Goal: Task Accomplishment & Management: Complete application form

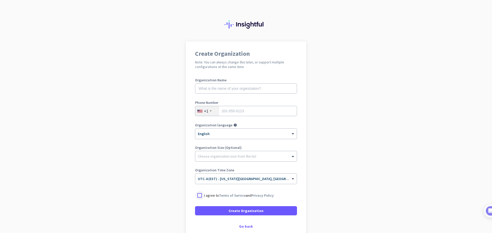
click at [195, 196] on div at bounding box center [199, 195] width 9 height 9
click at [227, 212] on span at bounding box center [246, 211] width 102 height 12
click at [252, 212] on span "Create Organization" at bounding box center [246, 211] width 35 height 5
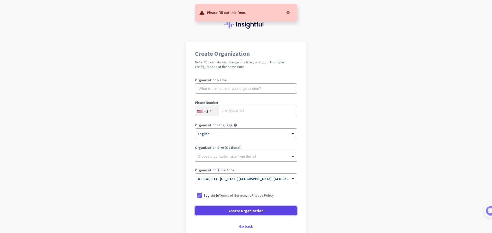
click at [252, 212] on span "Create Organization" at bounding box center [246, 211] width 35 height 5
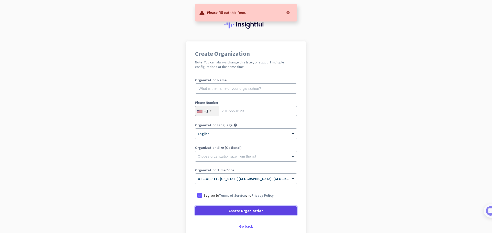
click at [252, 212] on span "Create Organization" at bounding box center [246, 211] width 35 height 5
click at [222, 94] on div "Organization Name" at bounding box center [246, 88] width 102 height 20
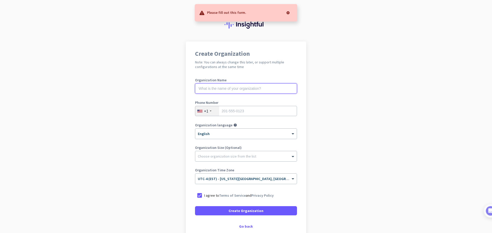
click at [222, 92] on input "text" at bounding box center [246, 89] width 102 height 10
type input "A"
type input "[PERSON_NAME]"
click at [229, 111] on input "tel" at bounding box center [246, 111] width 102 height 10
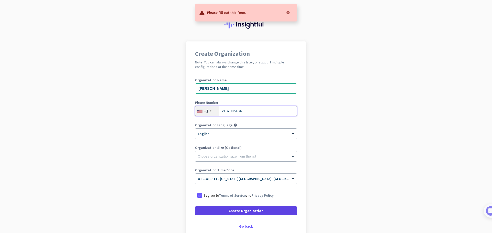
type input "2137005184"
click at [242, 213] on span "Create Organization" at bounding box center [246, 211] width 35 height 5
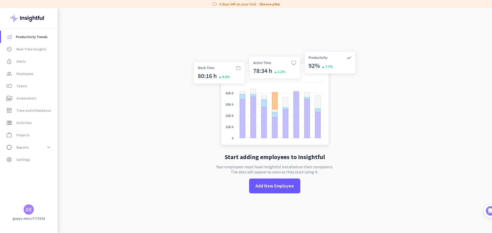
drag, startPoint x: 222, startPoint y: 5, endPoint x: 253, endPoint y: 6, distance: 31.0
click at [253, 6] on div "label 6 days left on your trial. Choose plan" at bounding box center [246, 4] width 492 height 8
click at [26, 137] on span "Projects" at bounding box center [22, 135] width 13 height 6
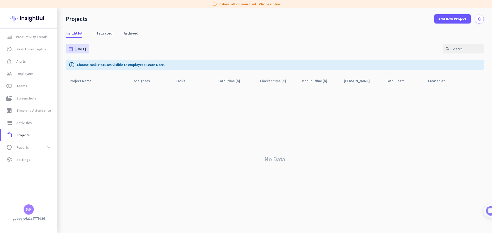
click at [28, 212] on div "GE" at bounding box center [29, 209] width 6 height 5
click at [46, 202] on span "Sign out" at bounding box center [55, 200] width 31 height 5
